Goal: Navigation & Orientation: Find specific page/section

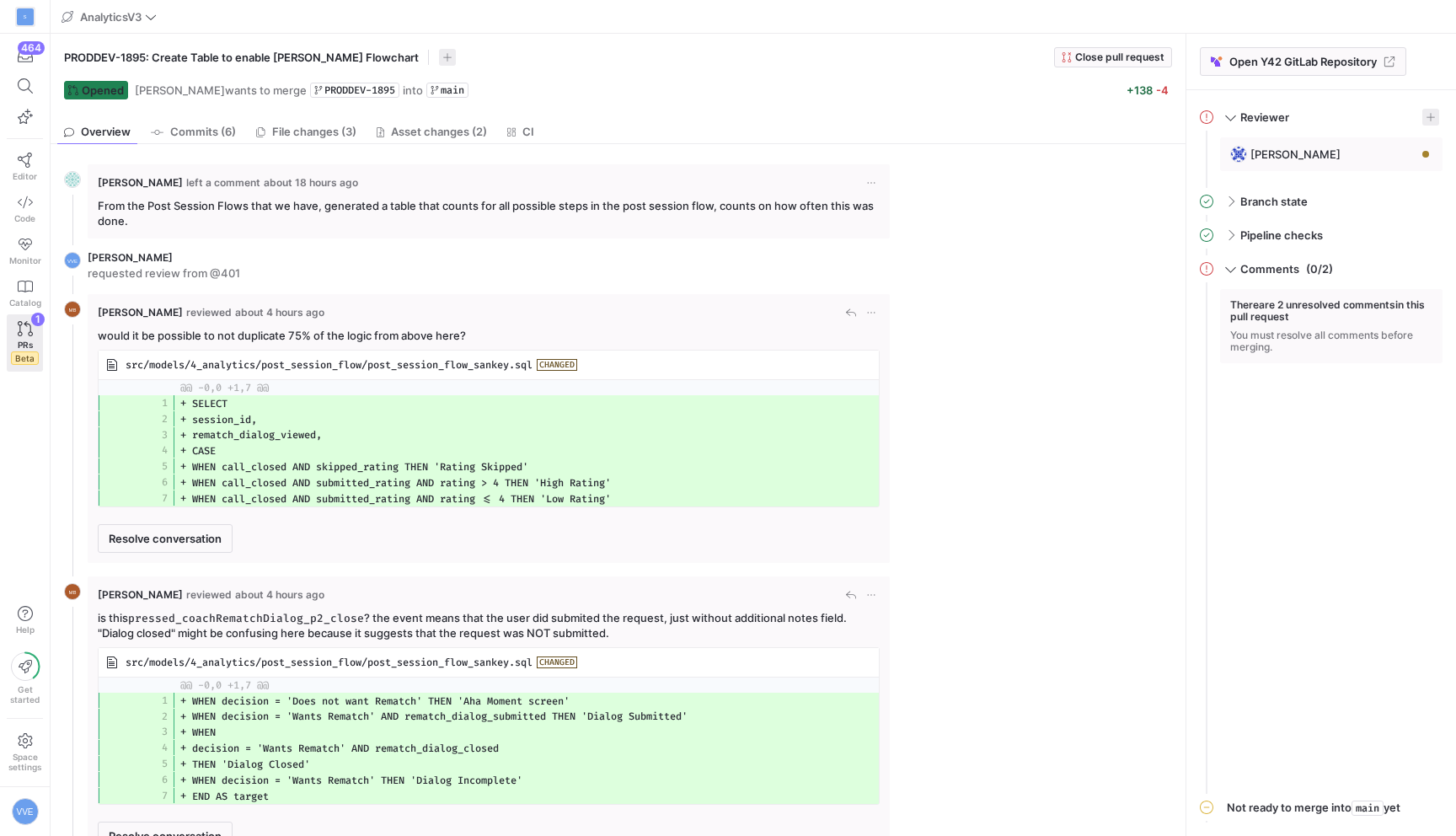
scroll to position [30, 0]
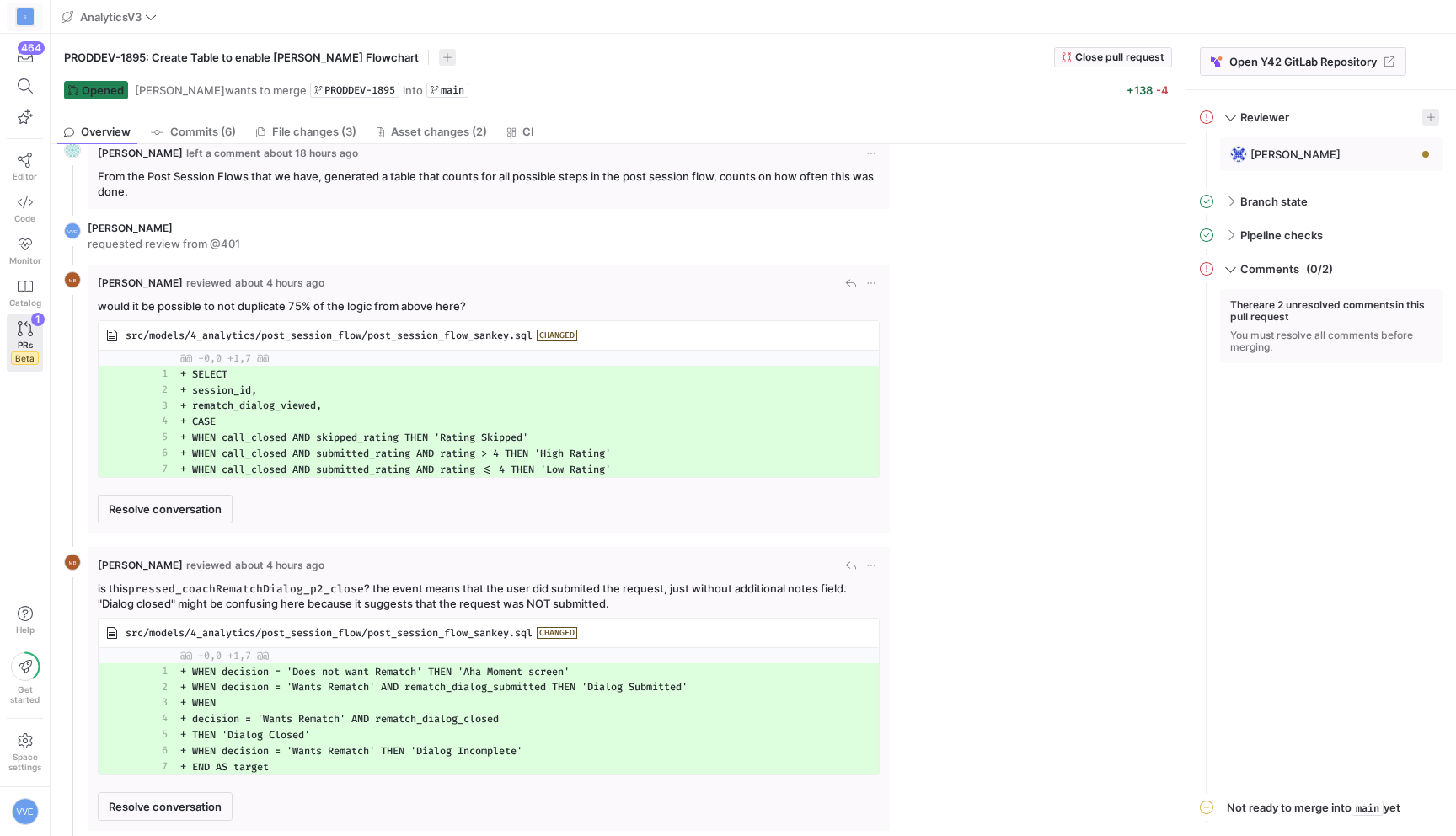
click at [22, 14] on div "S" at bounding box center [25, 17] width 17 height 17
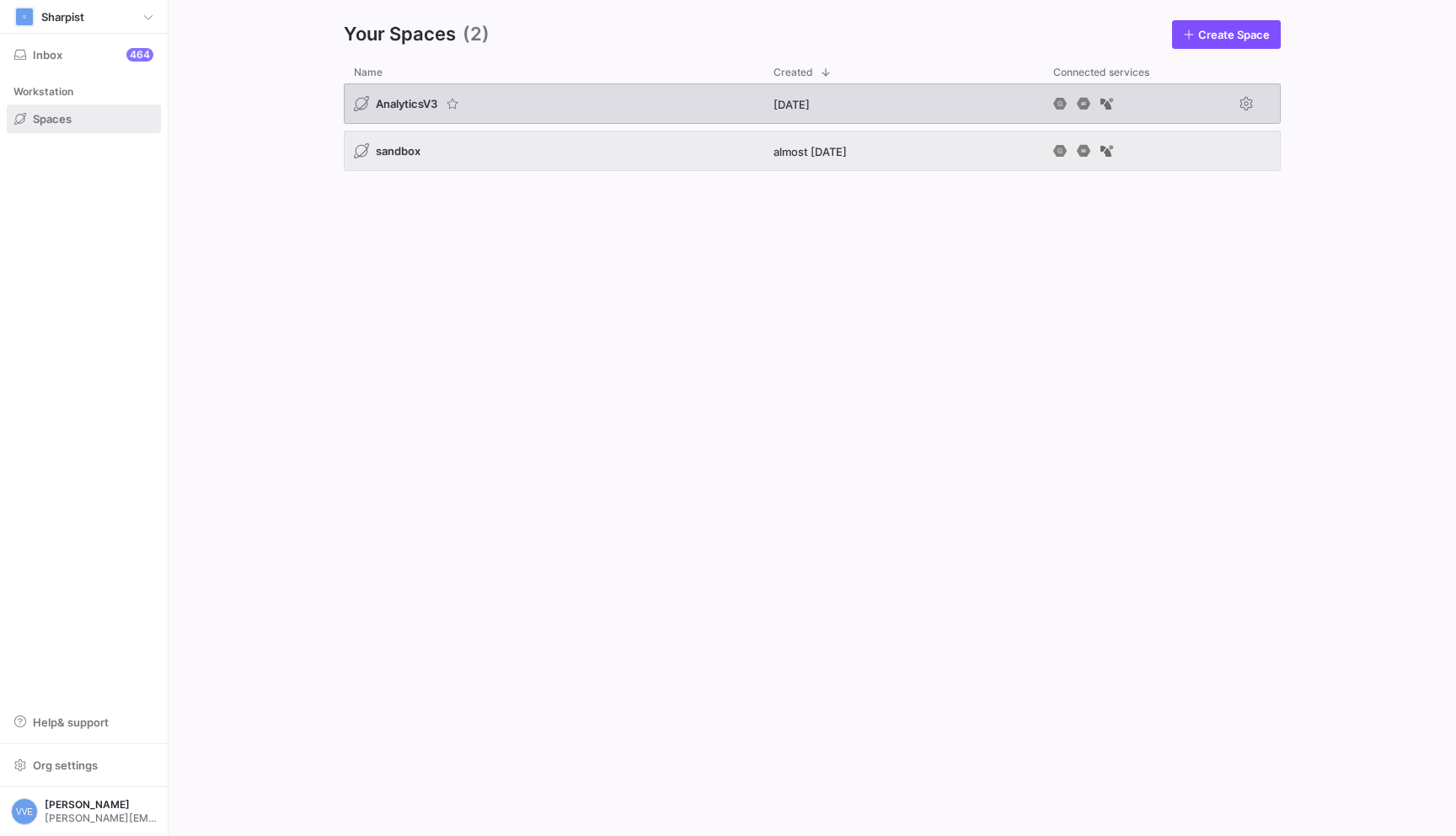
click at [380, 117] on div "AnalyticsV3" at bounding box center [553, 104] width 419 height 41
